Goal: Information Seeking & Learning: Find contact information

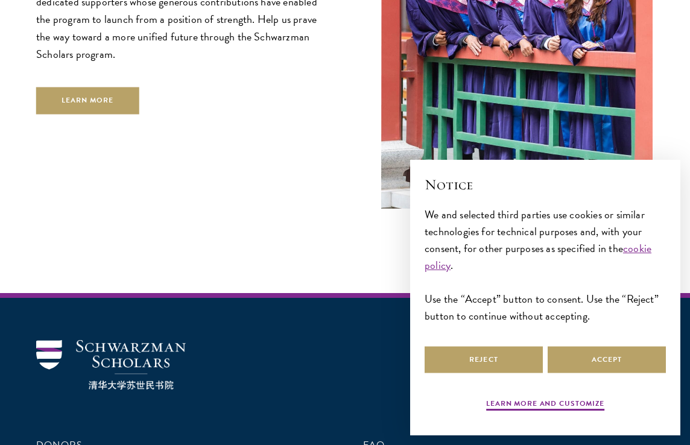
scroll to position [3636, 0]
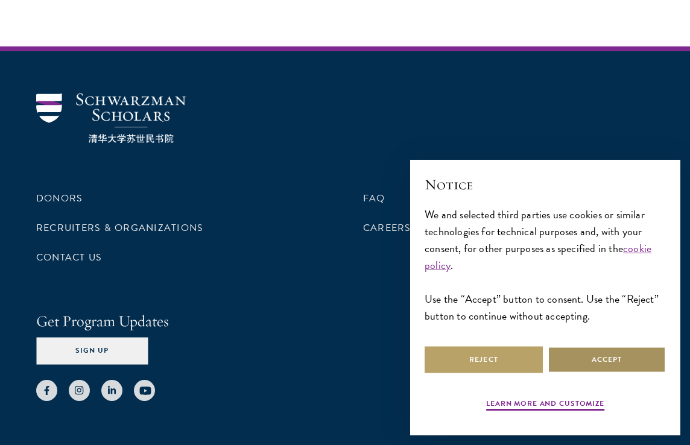
click at [604, 357] on button "Accept" at bounding box center [607, 359] width 118 height 27
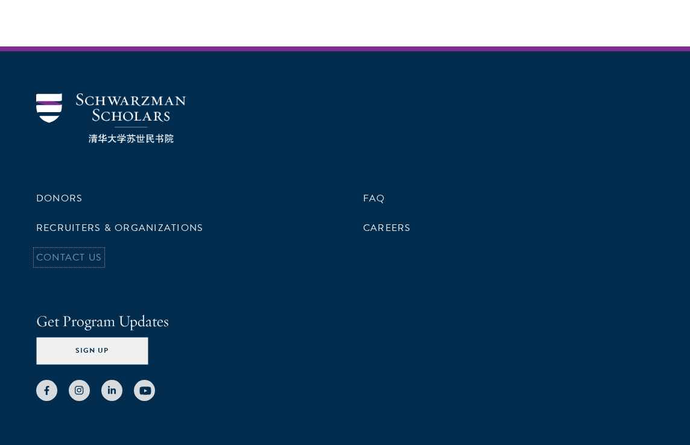
click at [66, 250] on link "Contact Us" at bounding box center [69, 257] width 66 height 14
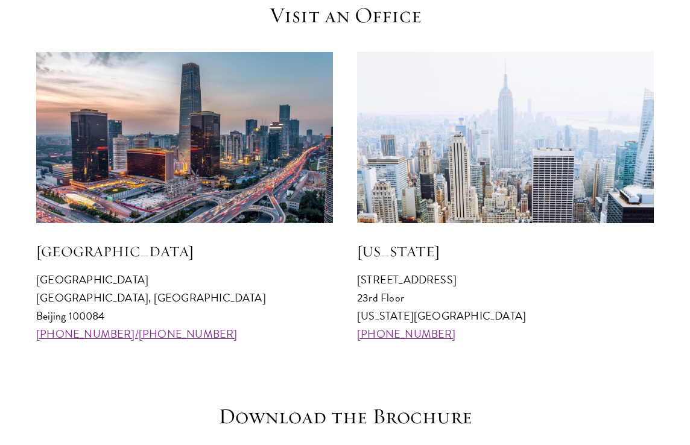
scroll to position [1106, 0]
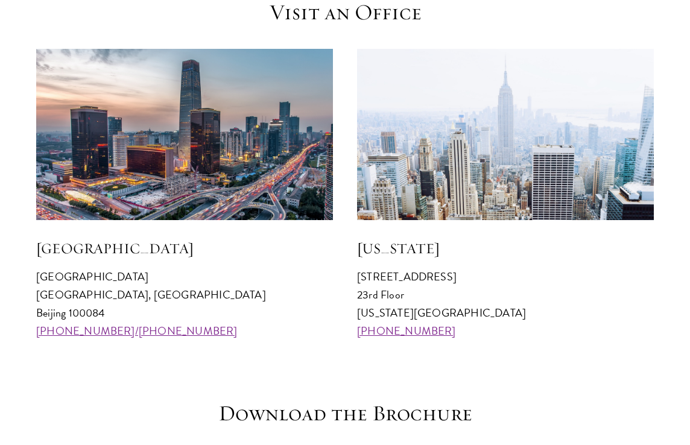
drag, startPoint x: 36, startPoint y: 277, endPoint x: 145, endPoint y: 307, distance: 113.3
click at [145, 307] on p "[GEOGRAPHIC_DATA] [GEOGRAPHIC_DATA] 100084 [PHONE_NUMBER]/[PHONE_NUMBER]" at bounding box center [184, 304] width 297 height 72
copy p "[GEOGRAPHIC_DATA] [GEOGRAPHIC_DATA], [GEOGRAPHIC_DATA] 100084"
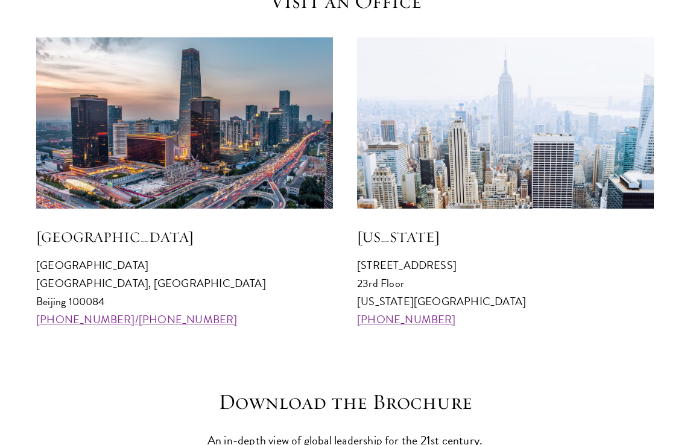
click at [235, 315] on p "[GEOGRAPHIC_DATA] [GEOGRAPHIC_DATA] 100084 [PHONE_NUMBER]/[PHONE_NUMBER]" at bounding box center [184, 292] width 297 height 72
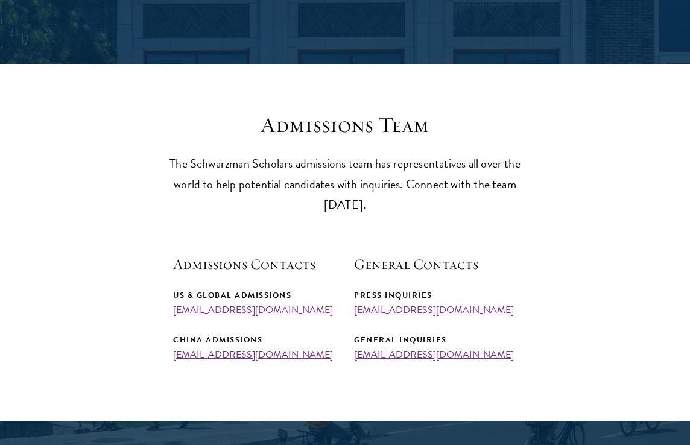
scroll to position [279, 0]
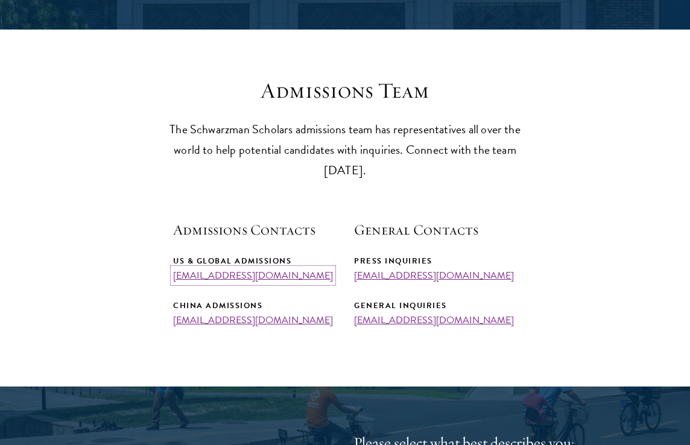
click at [263, 276] on link "[EMAIL_ADDRESS][DOMAIN_NAME]" at bounding box center [253, 276] width 160 height 14
click at [320, 277] on div "US & Global Admissions [EMAIL_ADDRESS][DOMAIN_NAME]" at bounding box center [254, 268] width 163 height 27
drag, startPoint x: 322, startPoint y: 275, endPoint x: 168, endPoint y: 276, distance: 154.5
click at [168, 276] on section "Admissions Team The Schwarzman Scholars admissions team has representatives all…" at bounding box center [345, 202] width 690 height 249
copy link "[EMAIL_ADDRESS][DOMAIN_NAME]"
